Goal: Task Accomplishment & Management: Use online tool/utility

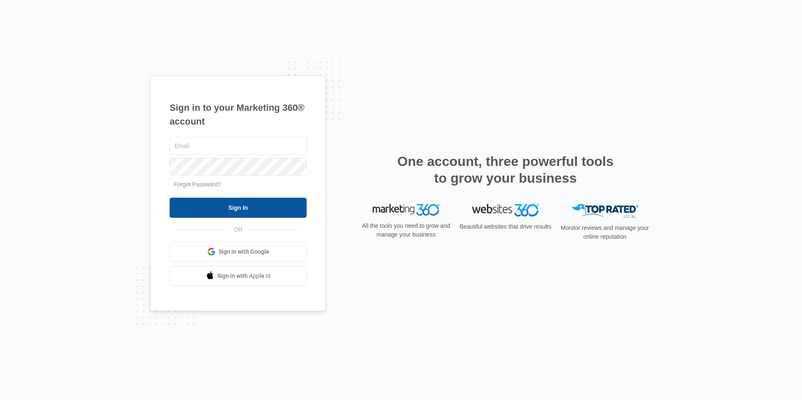
type input "[EMAIL_ADDRESS][DOMAIN_NAME]"
click at [294, 211] on input "Sign In" at bounding box center [238, 208] width 137 height 20
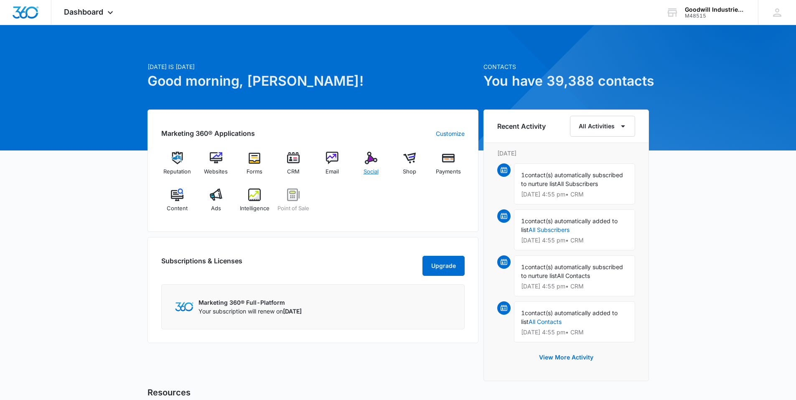
click at [368, 172] on span "Social" at bounding box center [370, 171] width 15 height 8
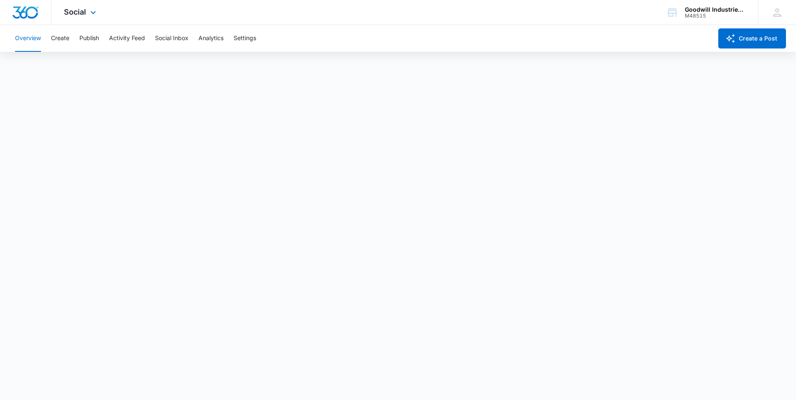
click at [86, 14] on div "Social Apps Reputation Websites Forms CRM Email Social Shop Payments POS Conten…" at bounding box center [80, 12] width 59 height 25
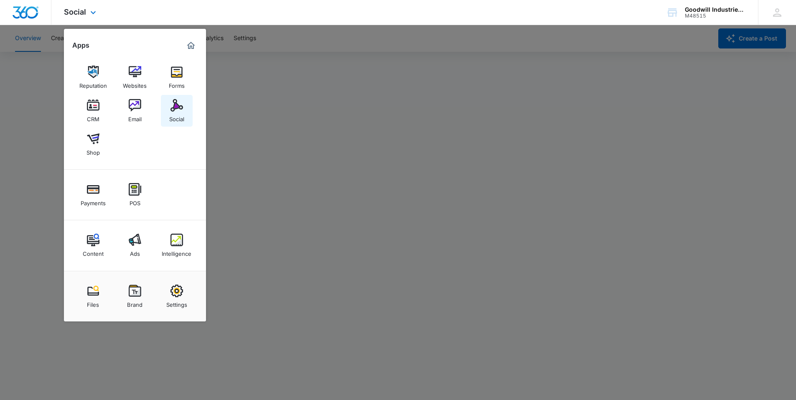
click at [176, 106] on img at bounding box center [176, 105] width 13 height 13
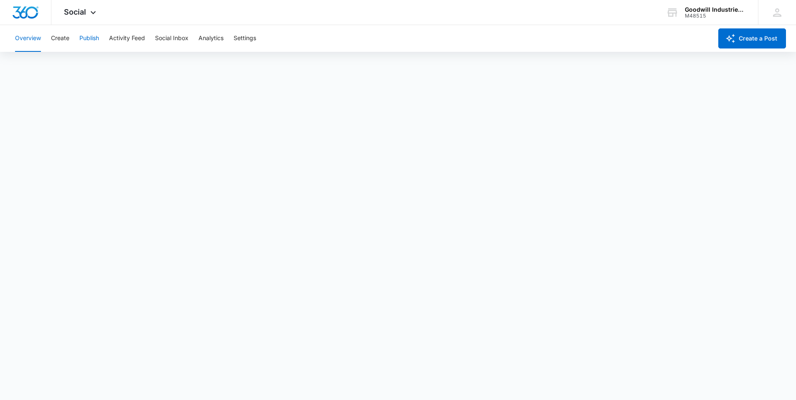
click at [93, 38] on button "Publish" at bounding box center [89, 38] width 20 height 27
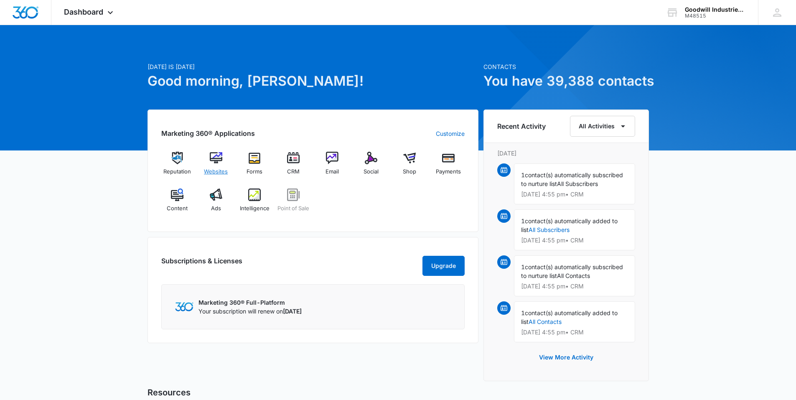
click at [221, 157] on img at bounding box center [216, 158] width 13 height 13
